Goal: Information Seeking & Learning: Learn about a topic

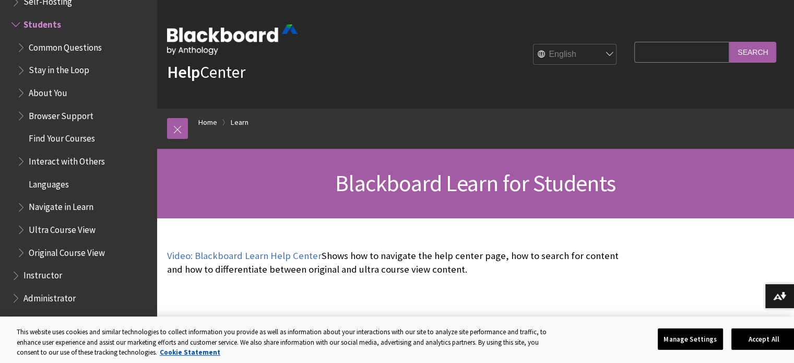
click at [232, 39] on img at bounding box center [232, 40] width 130 height 30
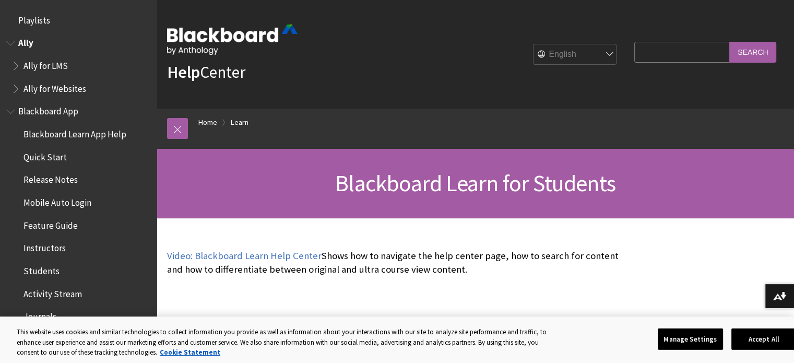
click at [29, 41] on span "Ally" at bounding box center [25, 41] width 15 height 14
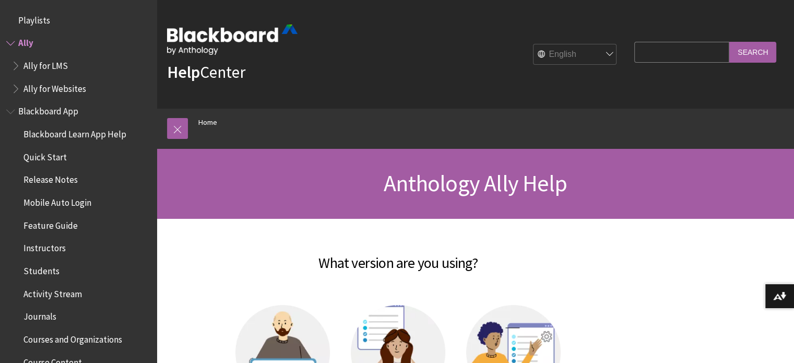
scroll to position [19, 0]
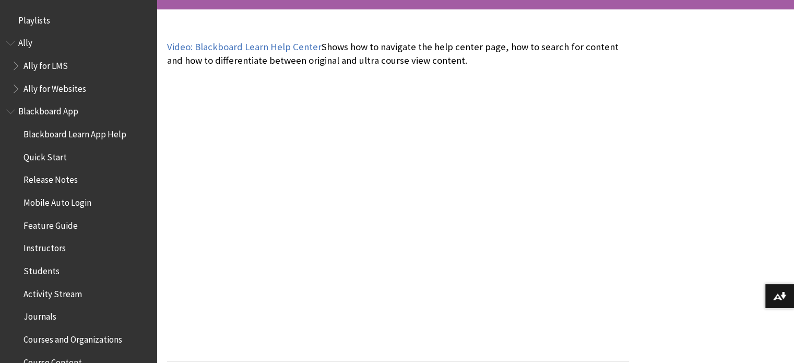
scroll to position [1005, 0]
